Goal: Navigation & Orientation: Find specific page/section

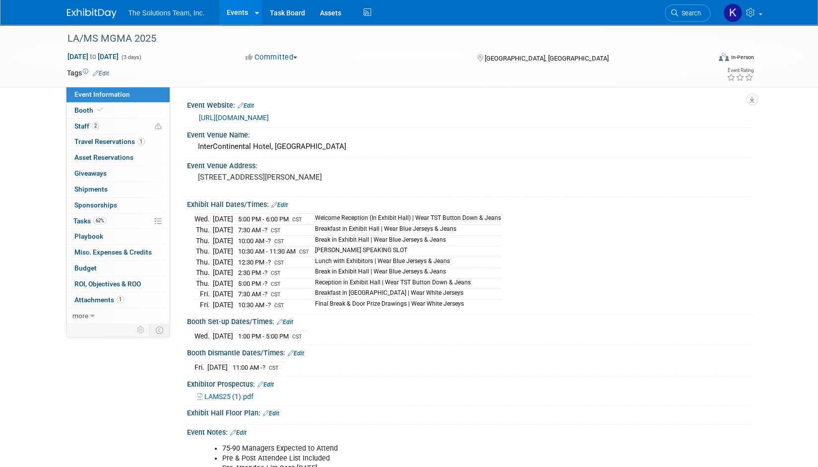
click at [139, 18] on ul "The Solutions Team, Inc. Events Add Event Bulk Upload Events Shareable Event Bo…" at bounding box center [250, 12] width 245 height 25
click at [104, 9] on img at bounding box center [92, 13] width 50 height 10
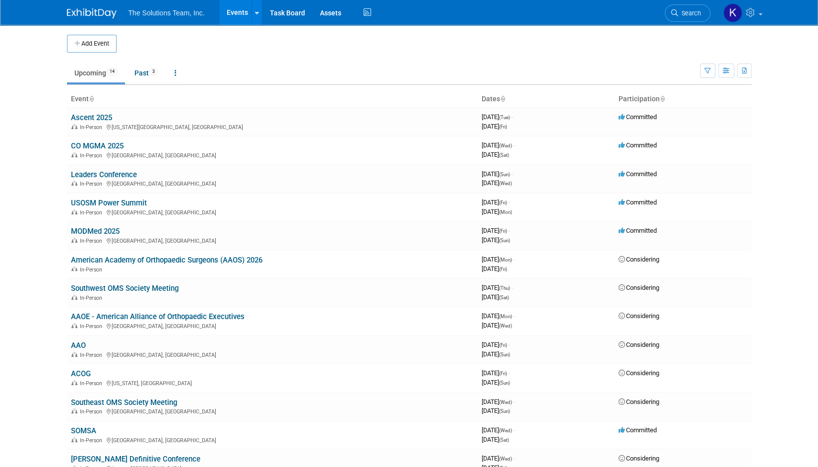
scroll to position [23, 0]
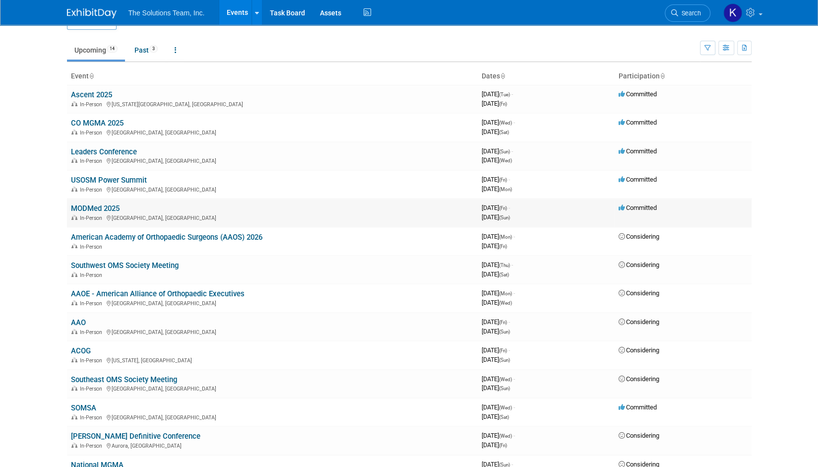
click at [102, 205] on link "MODMed 2025" at bounding box center [95, 208] width 49 height 9
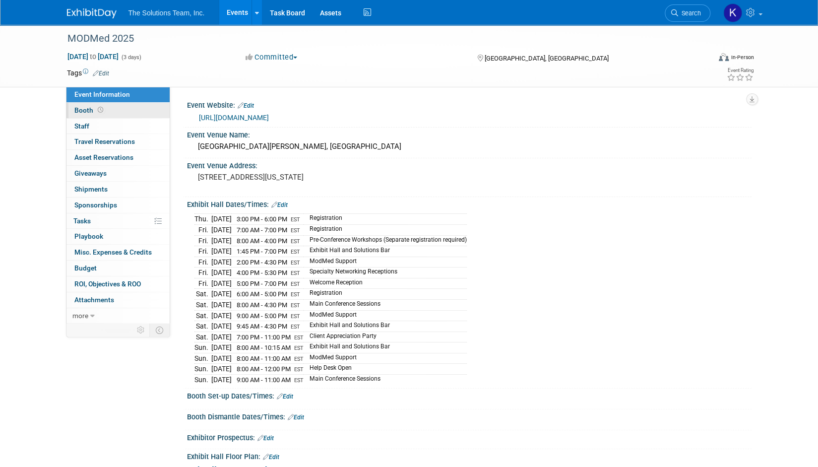
click at [125, 108] on link "Booth" at bounding box center [117, 110] width 103 height 15
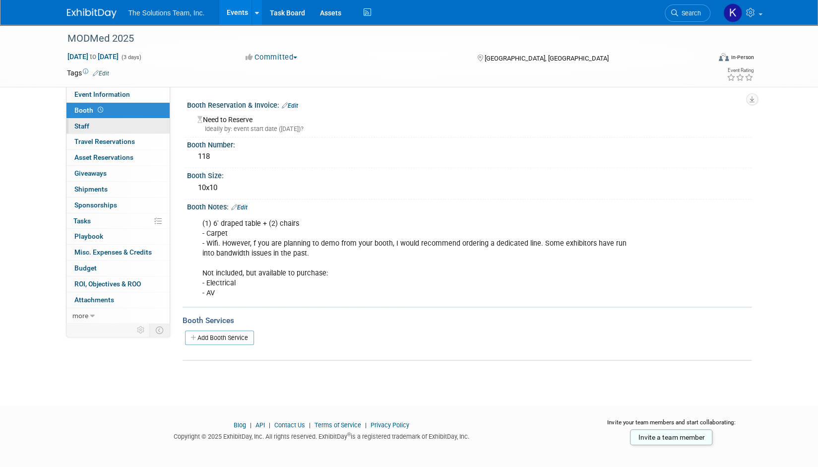
click at [122, 131] on link "0 Staff 0" at bounding box center [117, 125] width 103 height 15
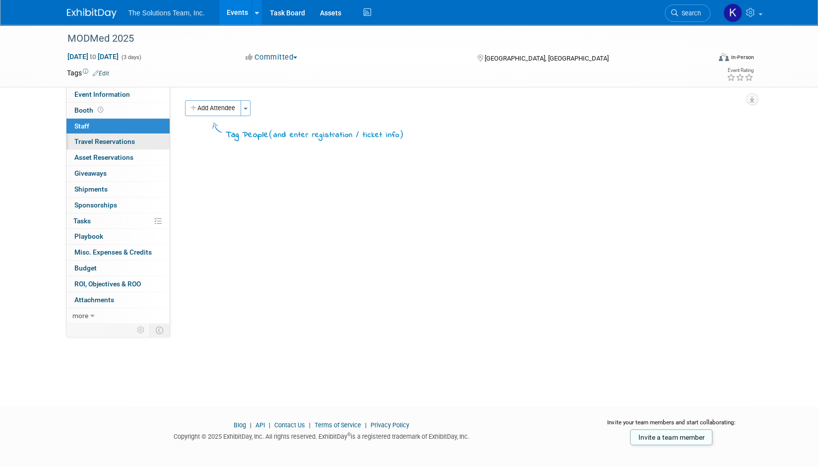
click at [124, 138] on span "Travel Reservations 0" at bounding box center [104, 141] width 60 height 8
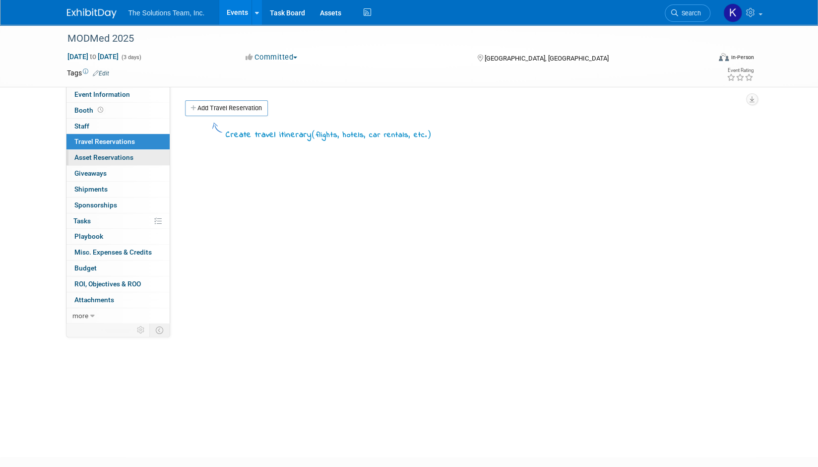
click at [136, 158] on link "0 Asset Reservations 0" at bounding box center [117, 157] width 103 height 15
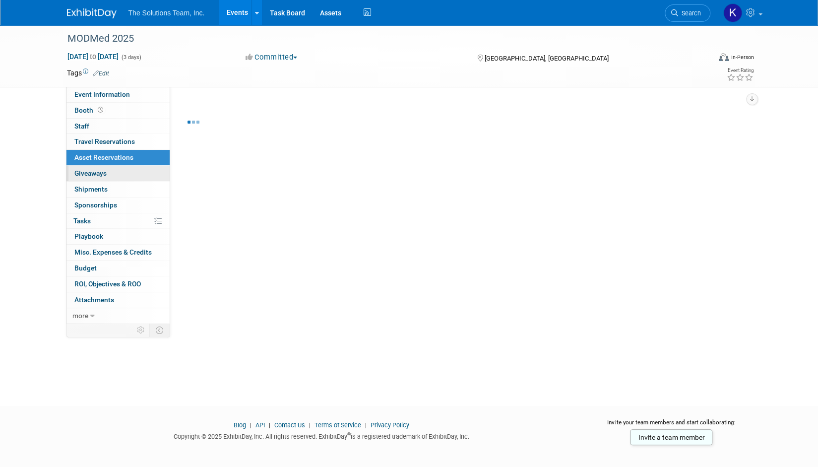
click at [136, 173] on link "0 Giveaways 0" at bounding box center [117, 173] width 103 height 15
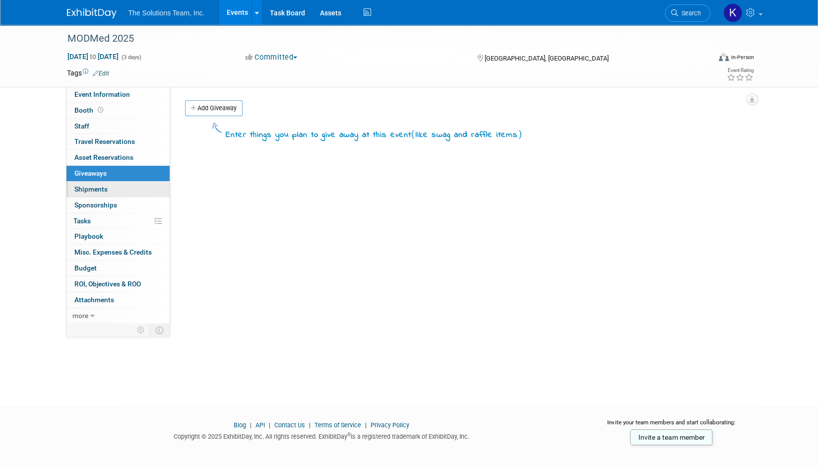
click at [134, 194] on link "0 Shipments 0" at bounding box center [117, 188] width 103 height 15
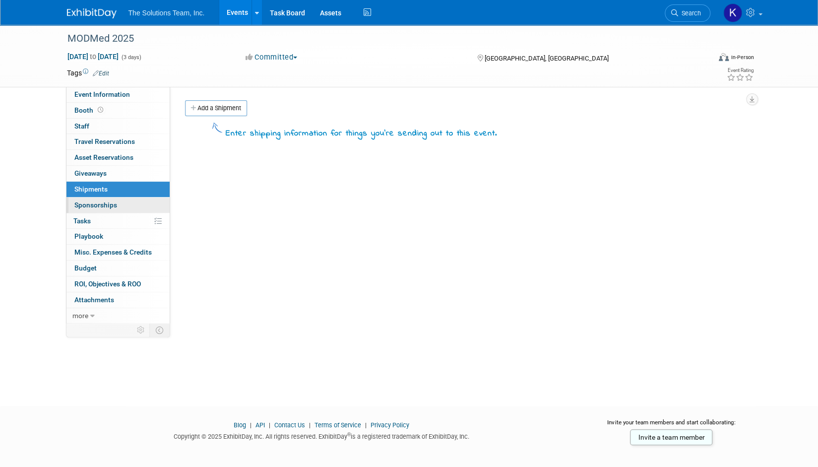
click at [119, 206] on link "0 Sponsorships 0" at bounding box center [117, 204] width 103 height 15
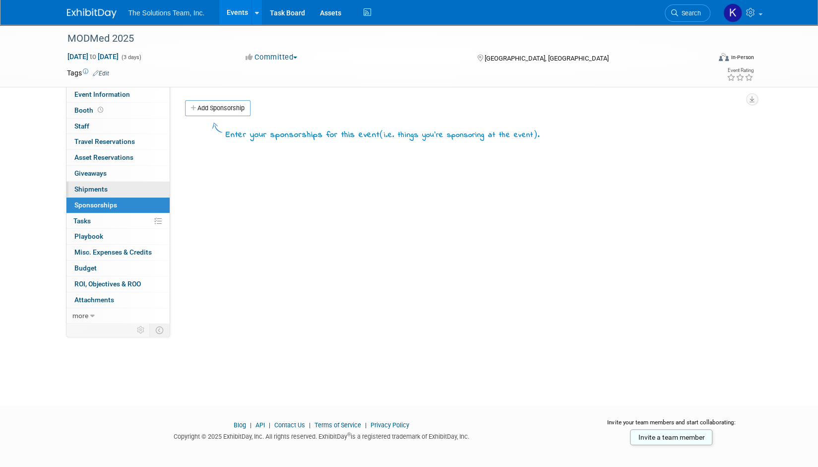
click at [116, 183] on link "0 Shipments 0" at bounding box center [117, 188] width 103 height 15
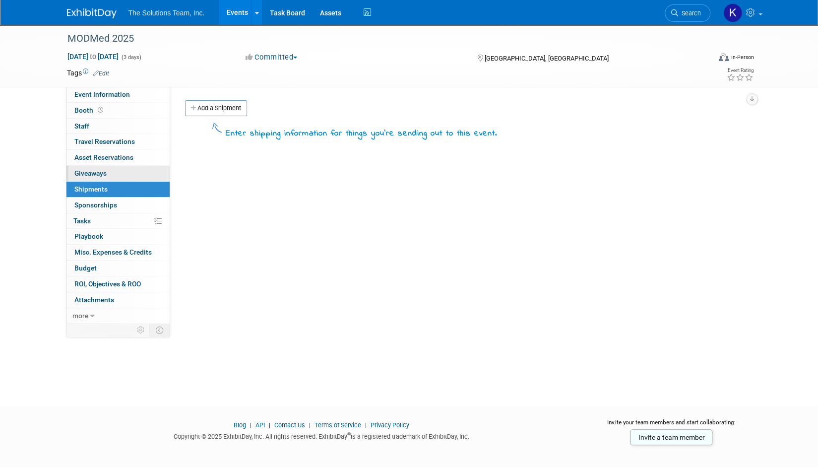
click at [106, 169] on span "Giveaways 0" at bounding box center [90, 173] width 32 height 8
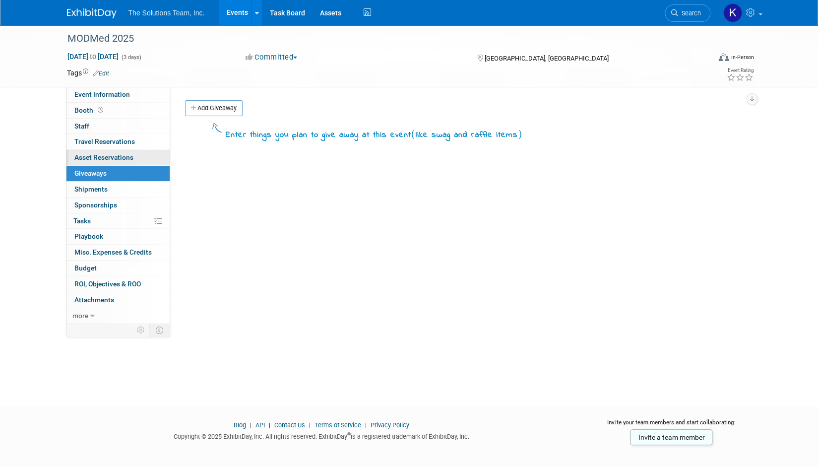
click at [112, 158] on span "Asset Reservations 0" at bounding box center [103, 157] width 59 height 8
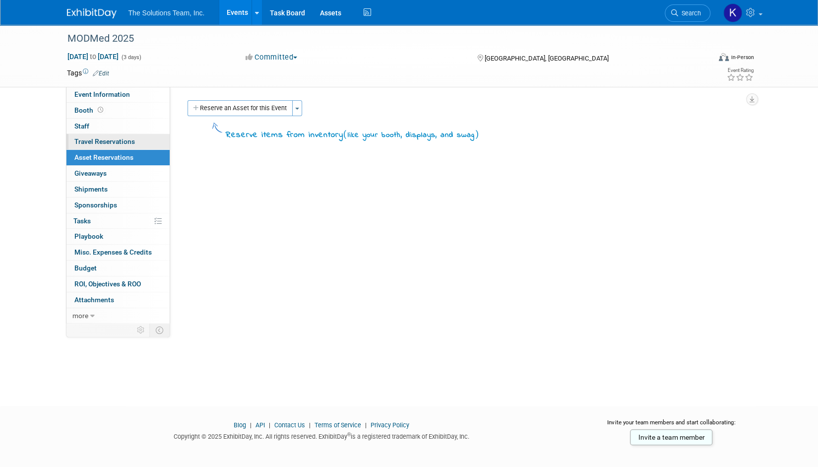
click at [110, 140] on span "Travel Reservations 0" at bounding box center [104, 141] width 60 height 8
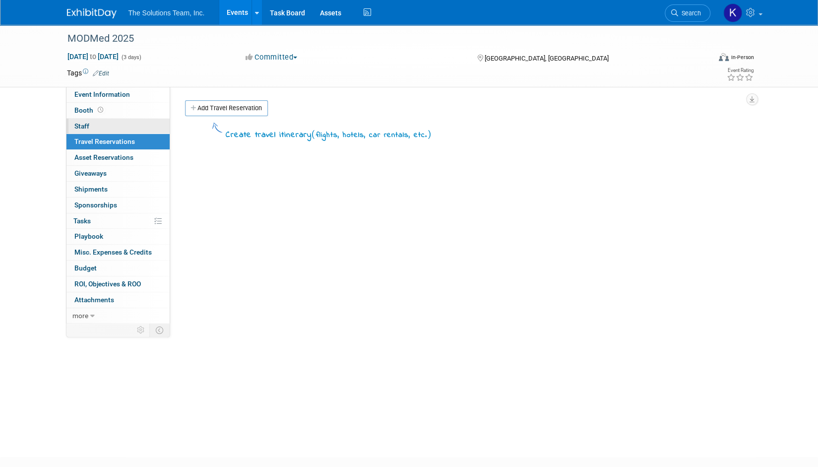
click at [94, 123] on link "0 Staff 0" at bounding box center [117, 125] width 103 height 15
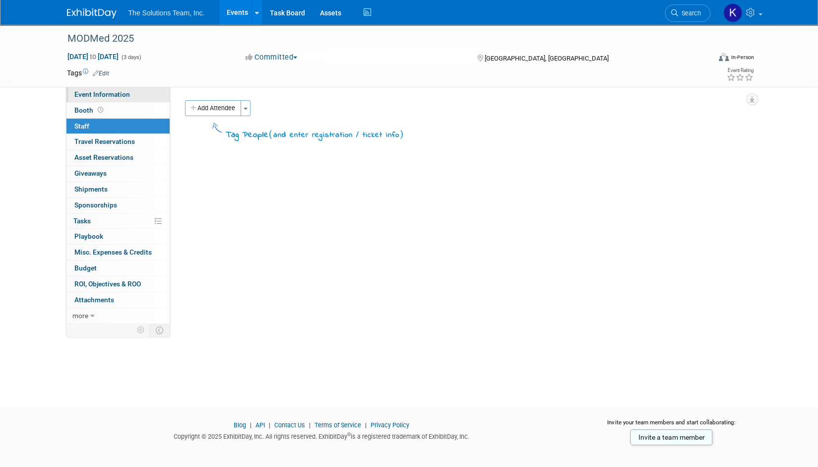
click at [139, 92] on link "Event Information" at bounding box center [117, 94] width 103 height 15
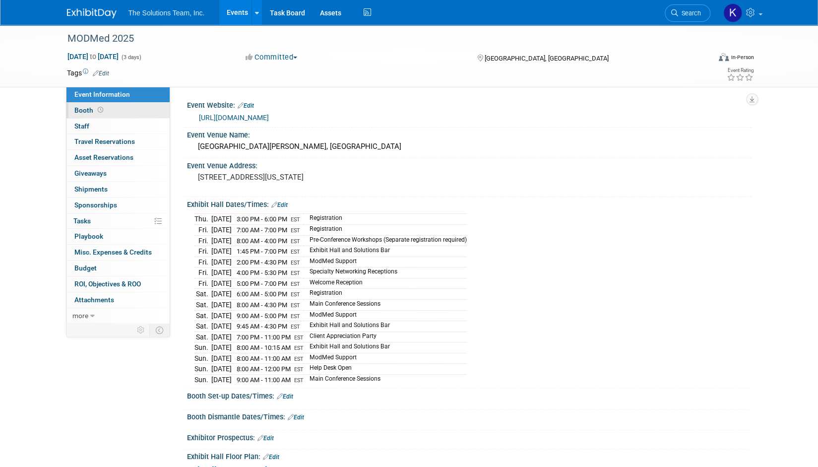
click at [135, 114] on link "Booth" at bounding box center [117, 110] width 103 height 15
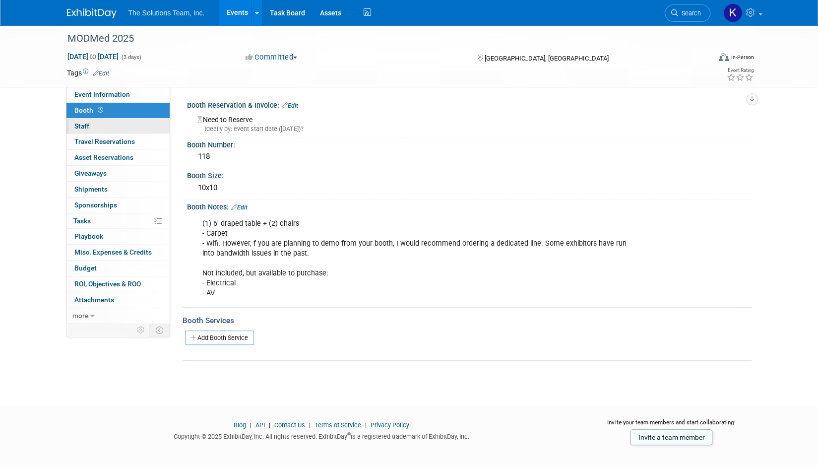
click at [135, 127] on link "0 Staff 0" at bounding box center [117, 125] width 103 height 15
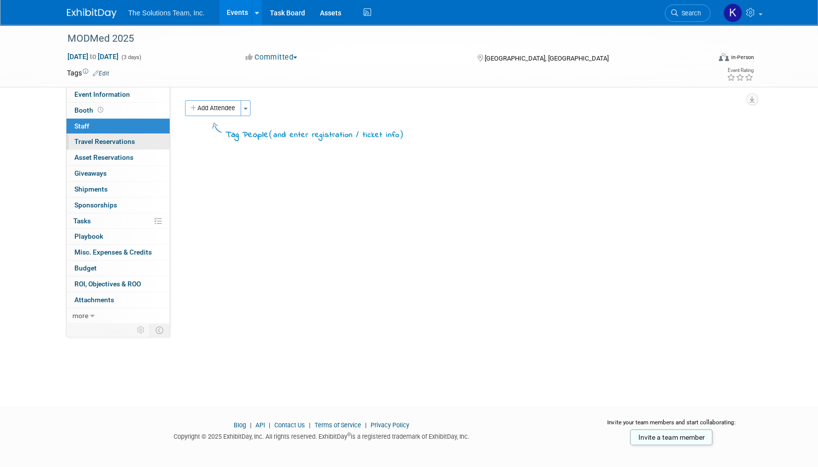
click at [137, 141] on link "0 Travel Reservations 0" at bounding box center [117, 141] width 103 height 15
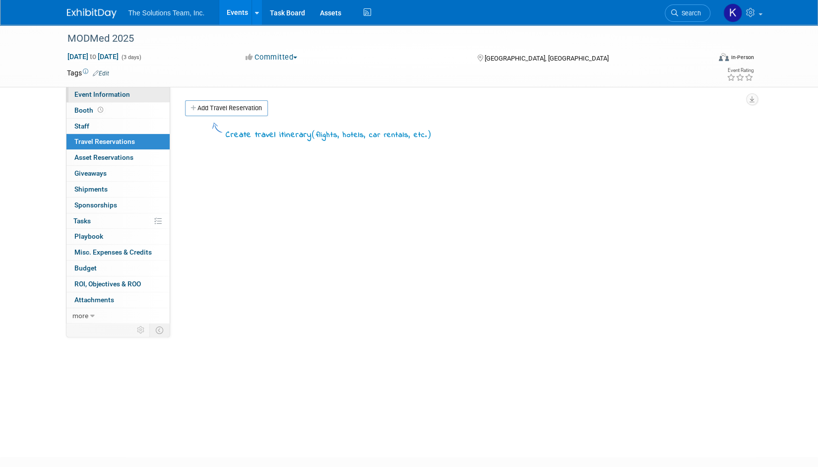
click at [119, 94] on span "Event Information" at bounding box center [102, 94] width 56 height 8
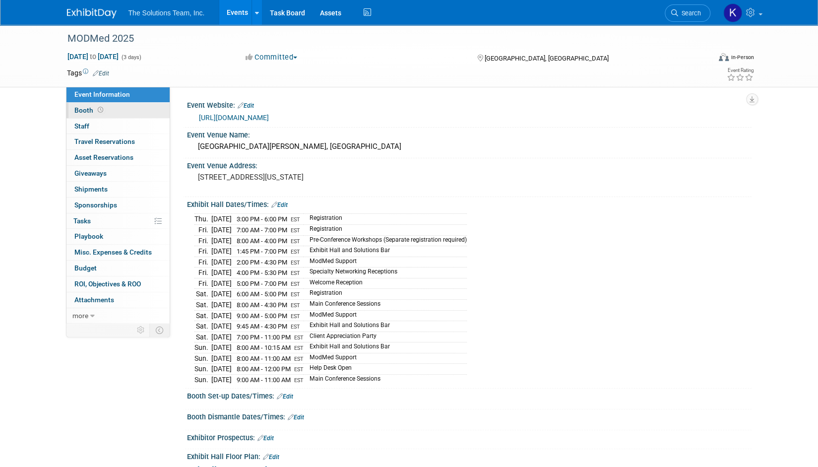
click at [130, 113] on link "Booth" at bounding box center [117, 110] width 103 height 15
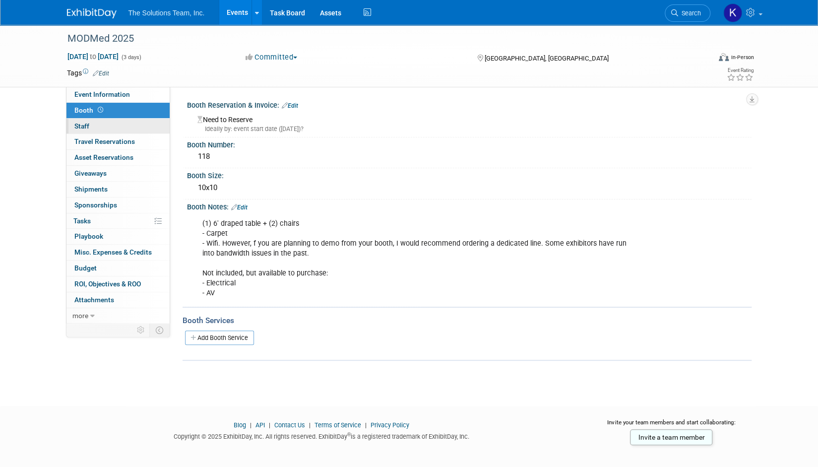
click at [127, 124] on link "0 Staff 0" at bounding box center [117, 125] width 103 height 15
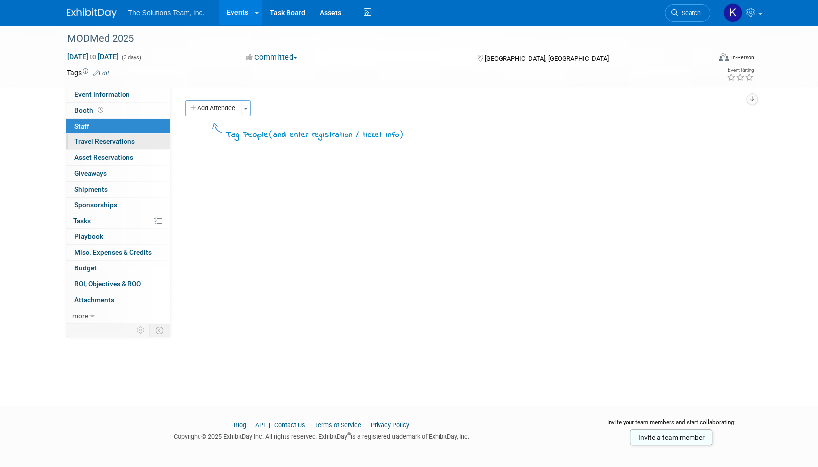
click at [128, 138] on span "Travel Reservations 0" at bounding box center [104, 141] width 60 height 8
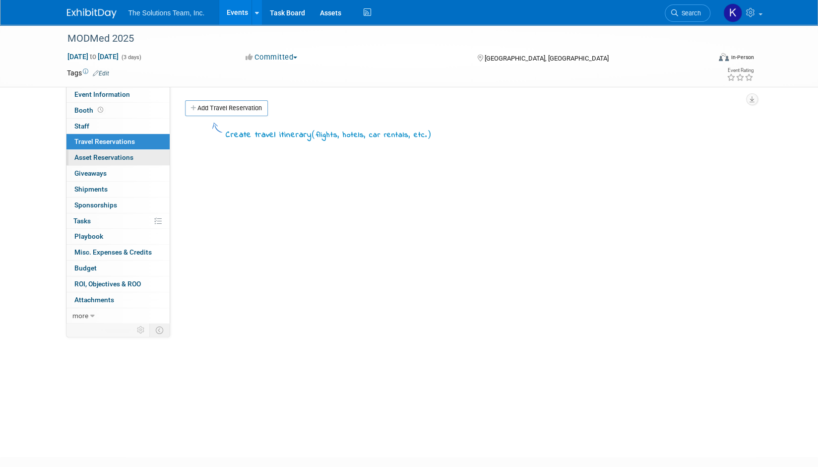
click at [130, 154] on span "Asset Reservations 0" at bounding box center [103, 157] width 59 height 8
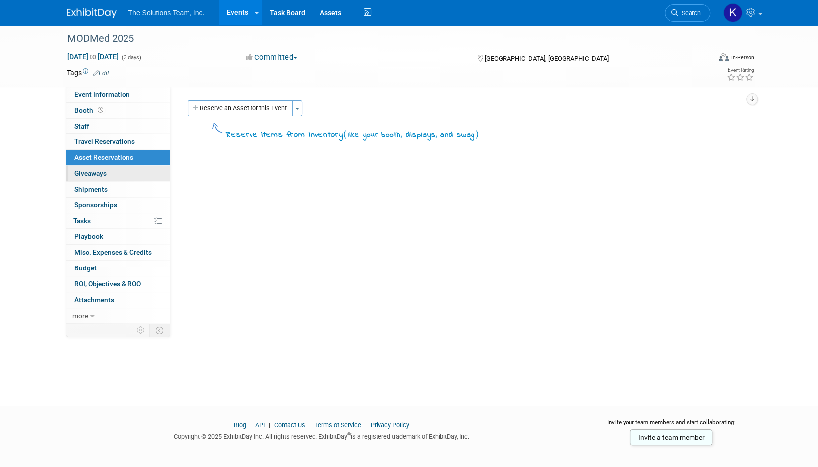
click at [124, 175] on link "0 Giveaways 0" at bounding box center [117, 173] width 103 height 15
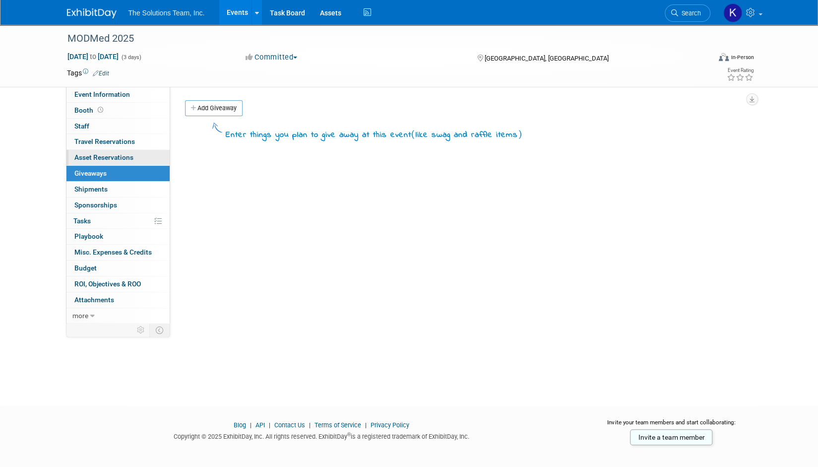
click at [112, 153] on span "Asset Reservations 0" at bounding box center [103, 157] width 59 height 8
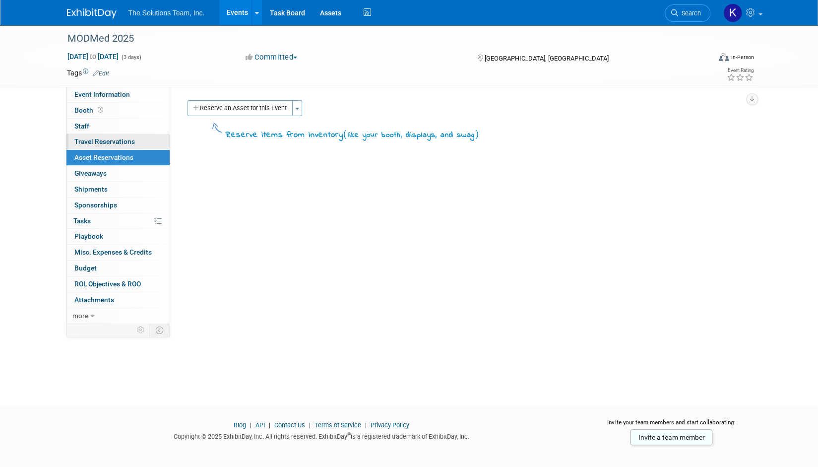
click at [107, 145] on link "0 Travel Reservations 0" at bounding box center [117, 141] width 103 height 15
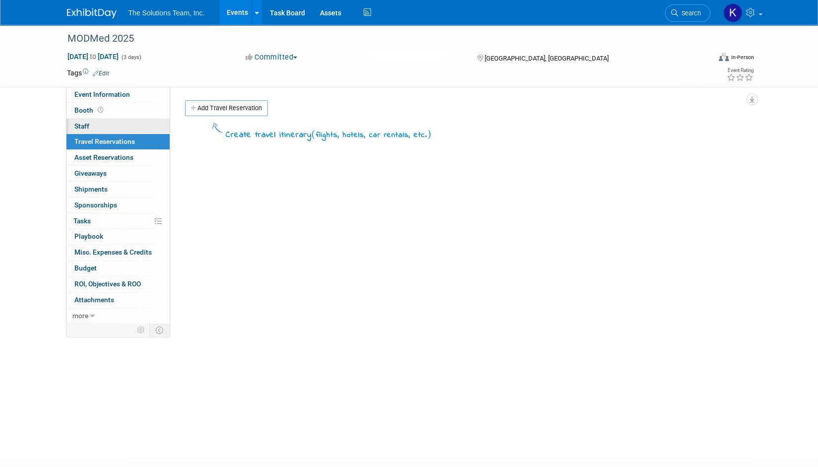
click at [80, 123] on span "Staff 0" at bounding box center [81, 126] width 15 height 8
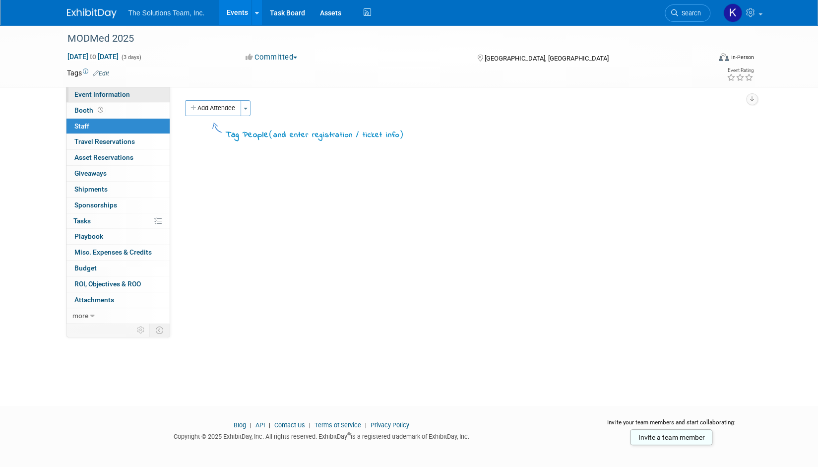
click at [84, 95] on span "Event Information" at bounding box center [102, 94] width 56 height 8
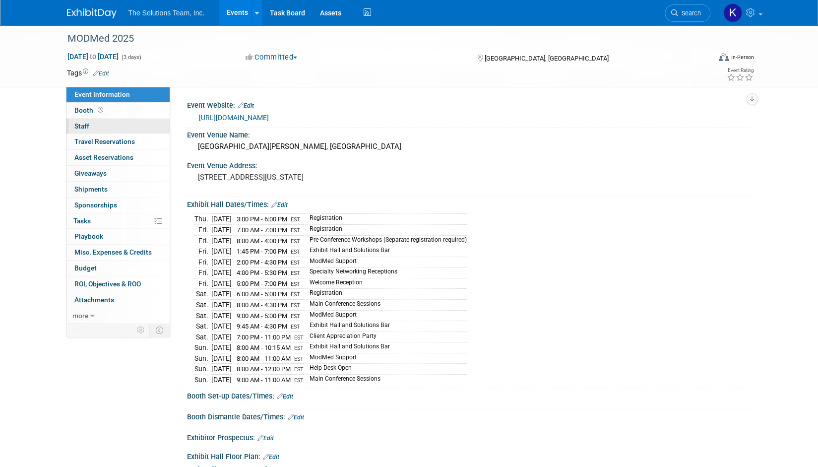
click at [116, 127] on link "0 Staff 0" at bounding box center [117, 125] width 103 height 15
